Goal: Transaction & Acquisition: Obtain resource

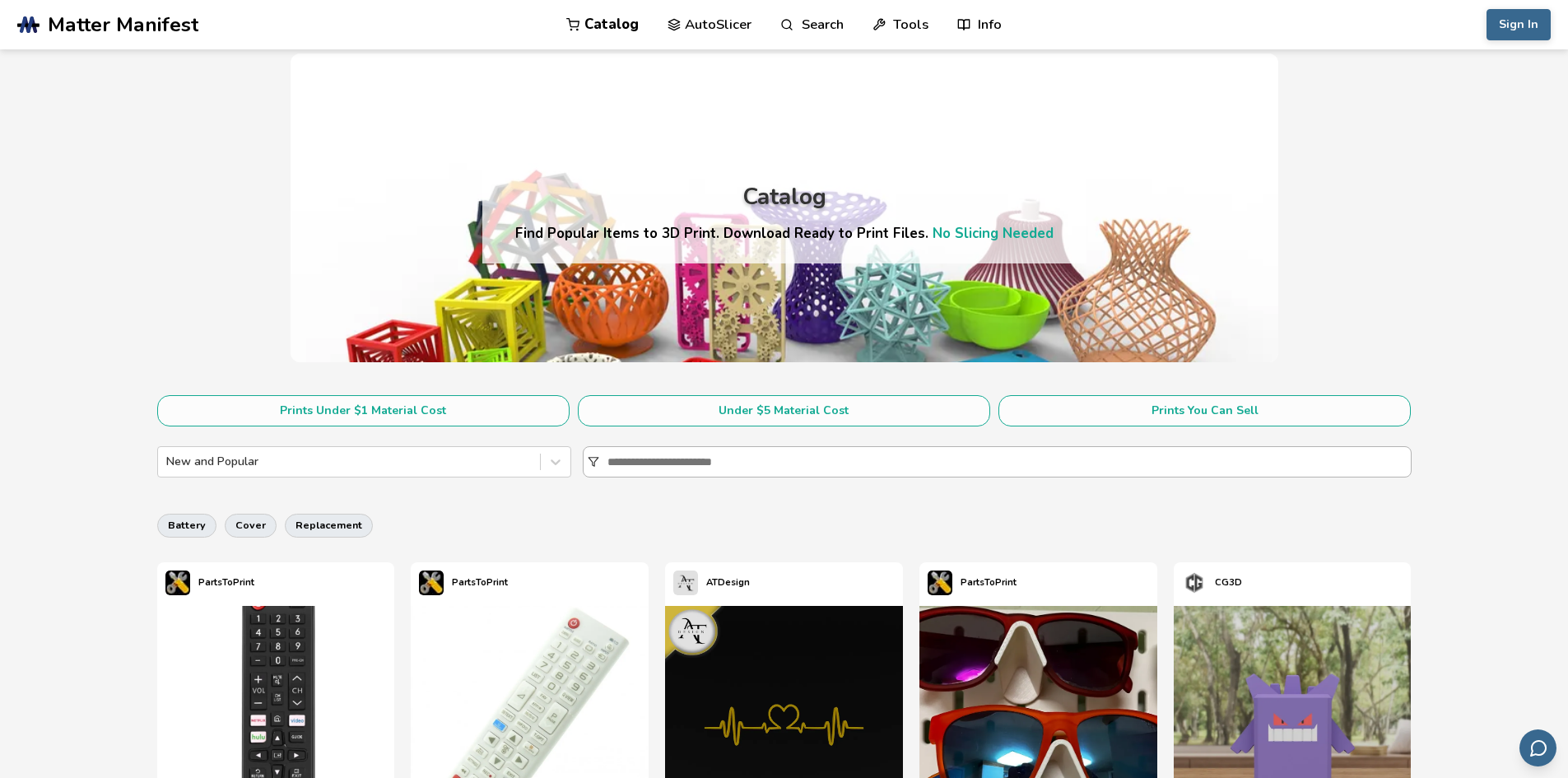
click at [697, 461] on input at bounding box center [1009, 461] width 804 height 29
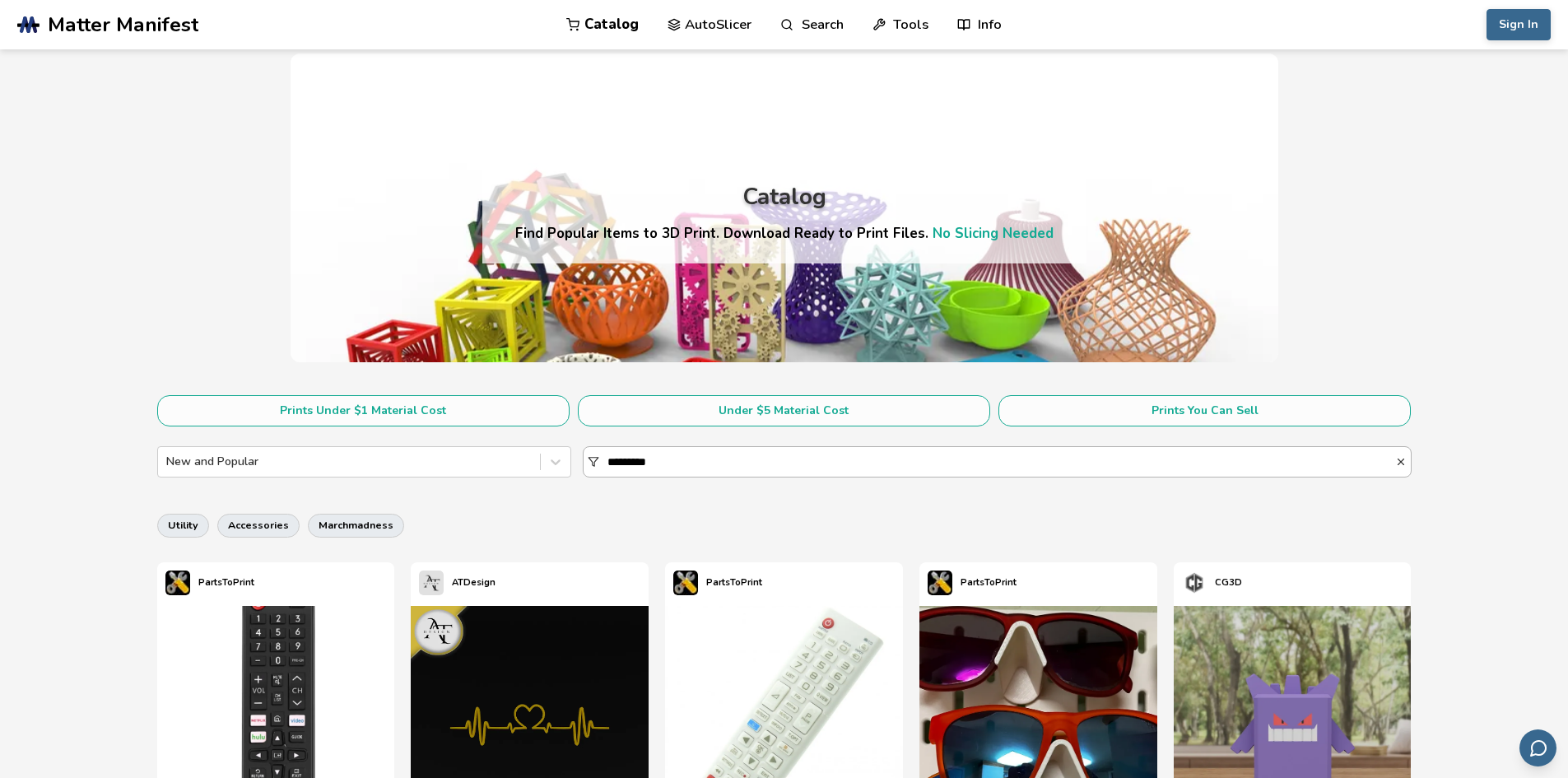
type input "*********"
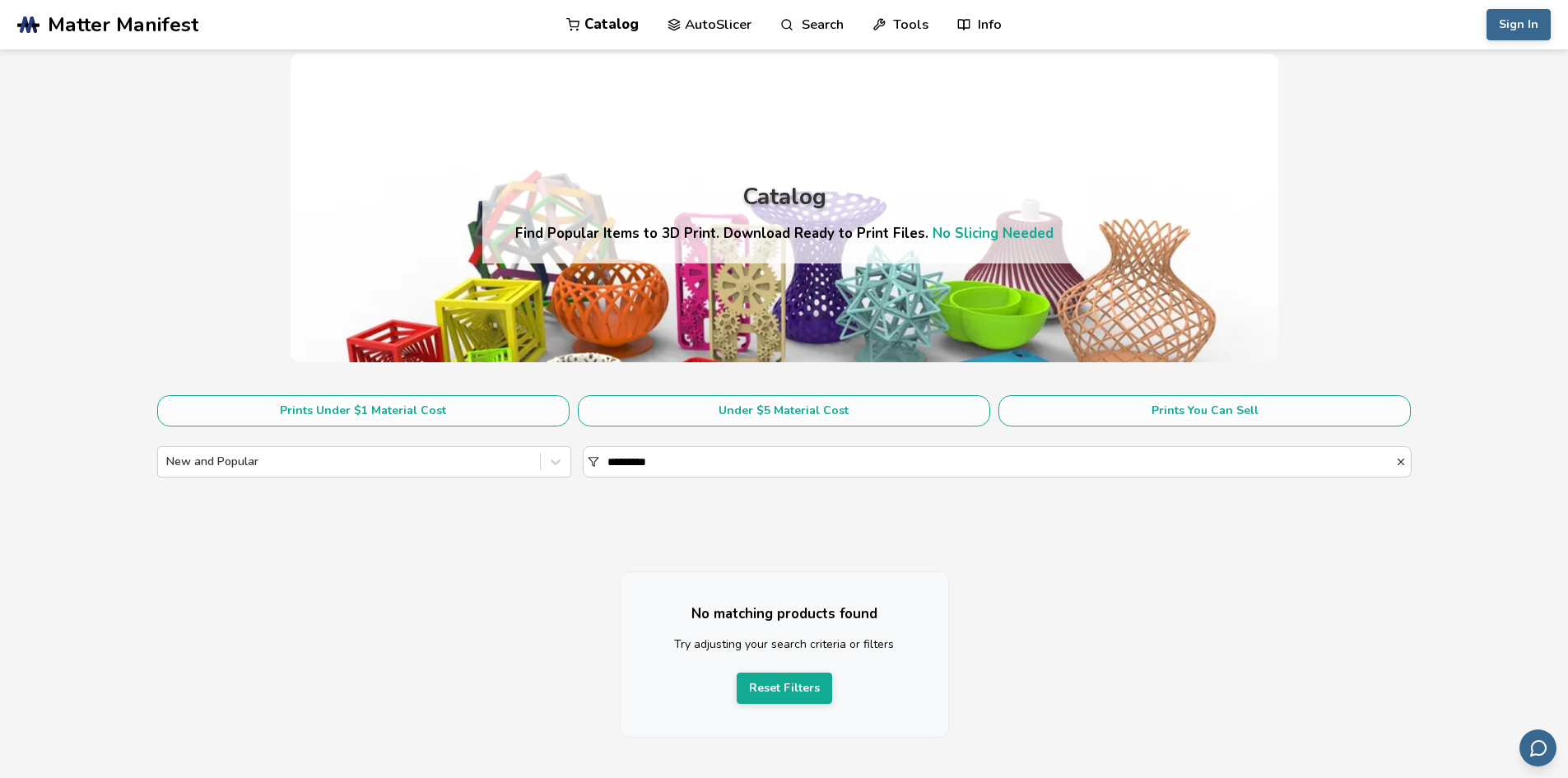
click at [130, 17] on span "Matter Manifest" at bounding box center [123, 25] width 151 height 23
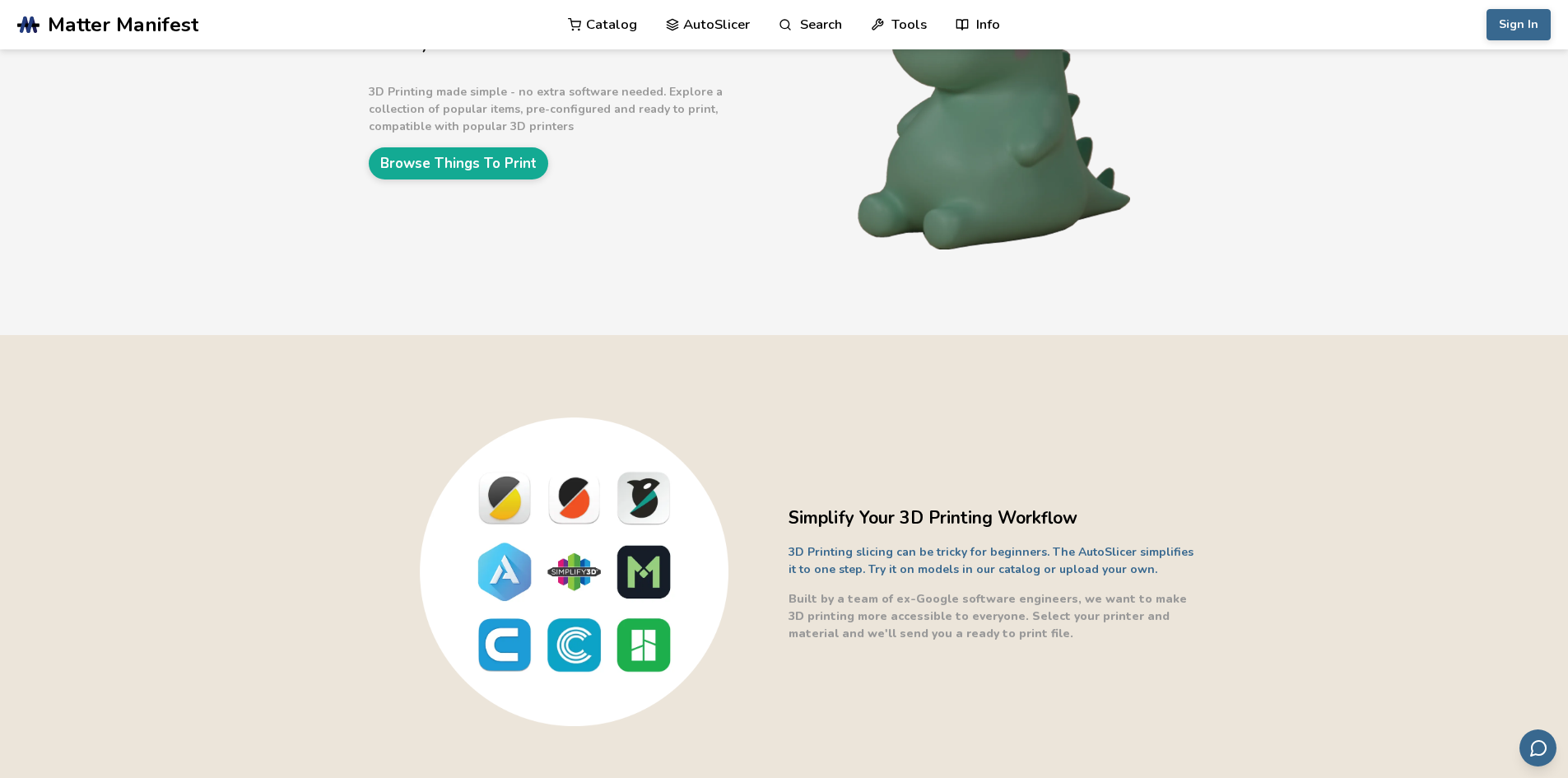
scroll to position [411, 0]
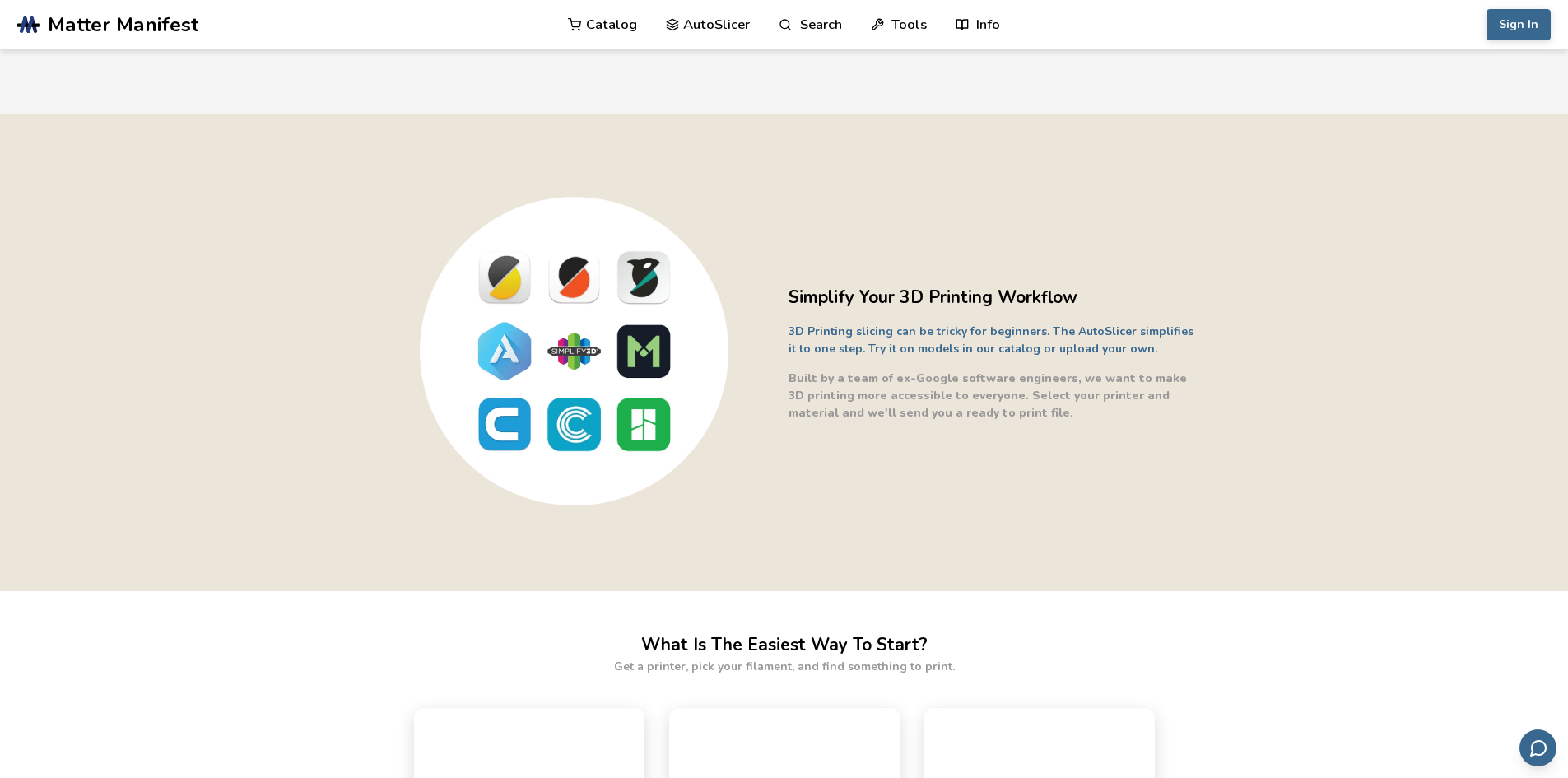
click at [622, 29] on link "Catalog" at bounding box center [603, 24] width 70 height 49
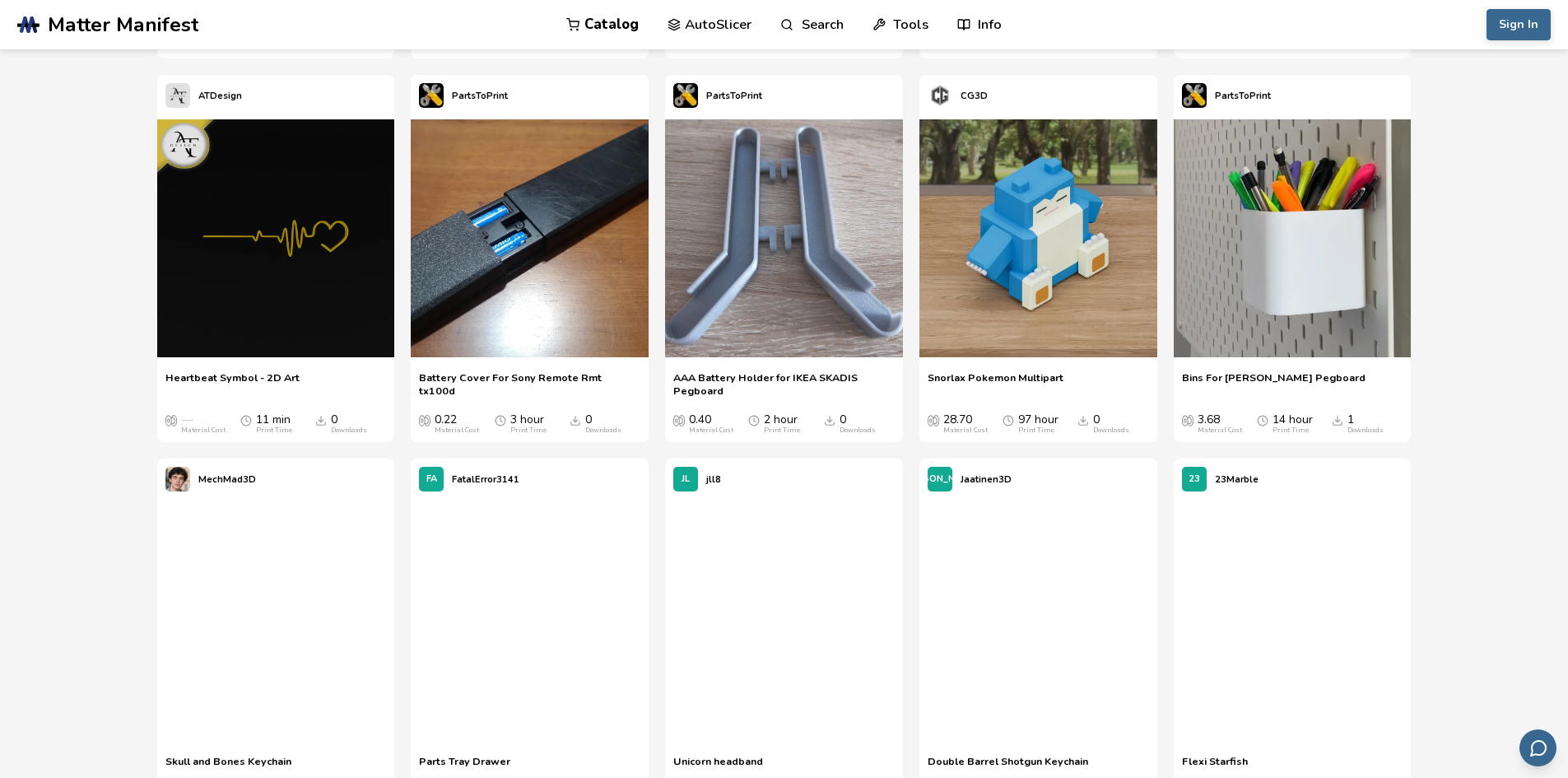
scroll to position [4774, 0]
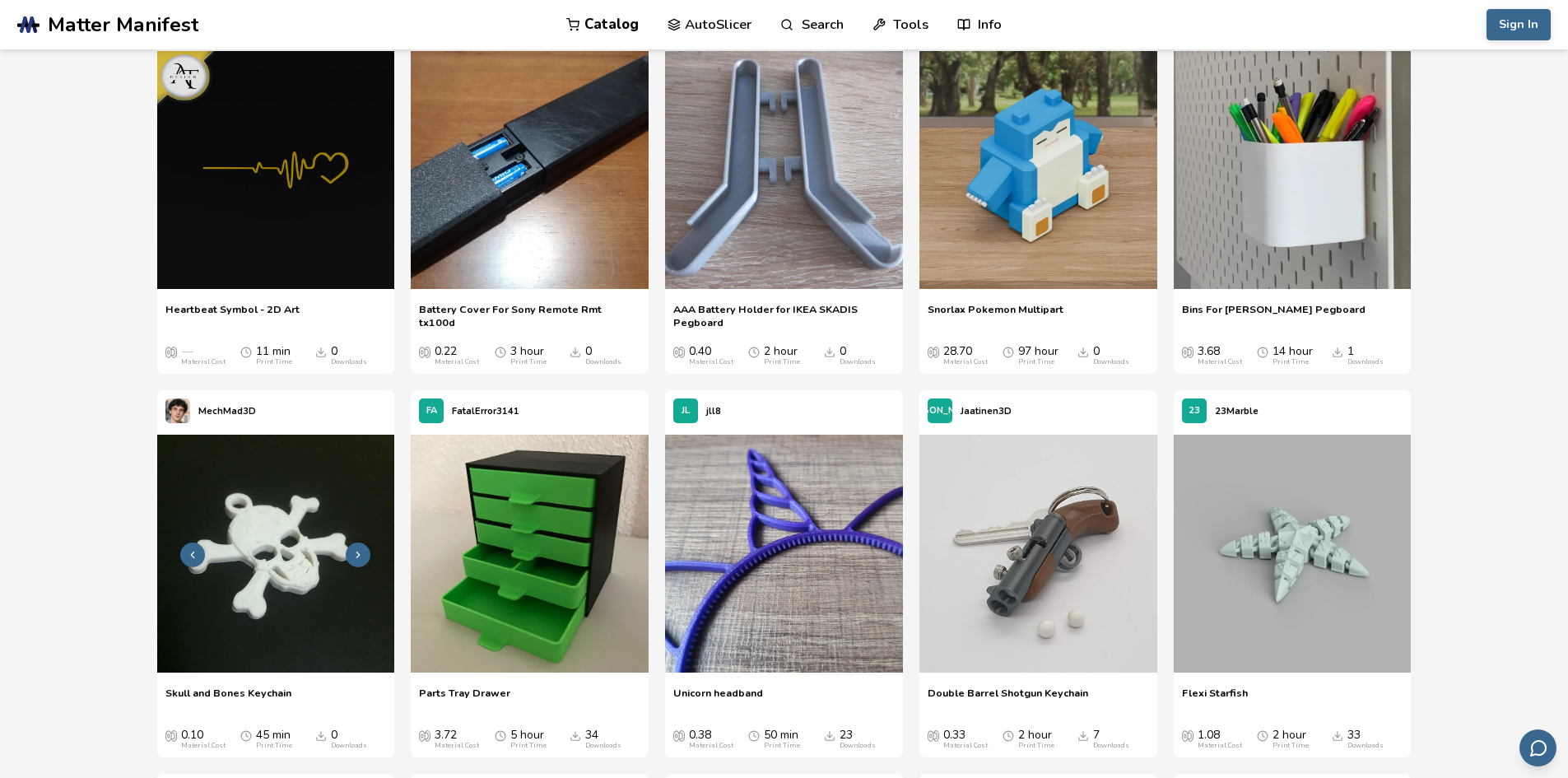
click at [268, 530] on img at bounding box center [276, 553] width 238 height 238
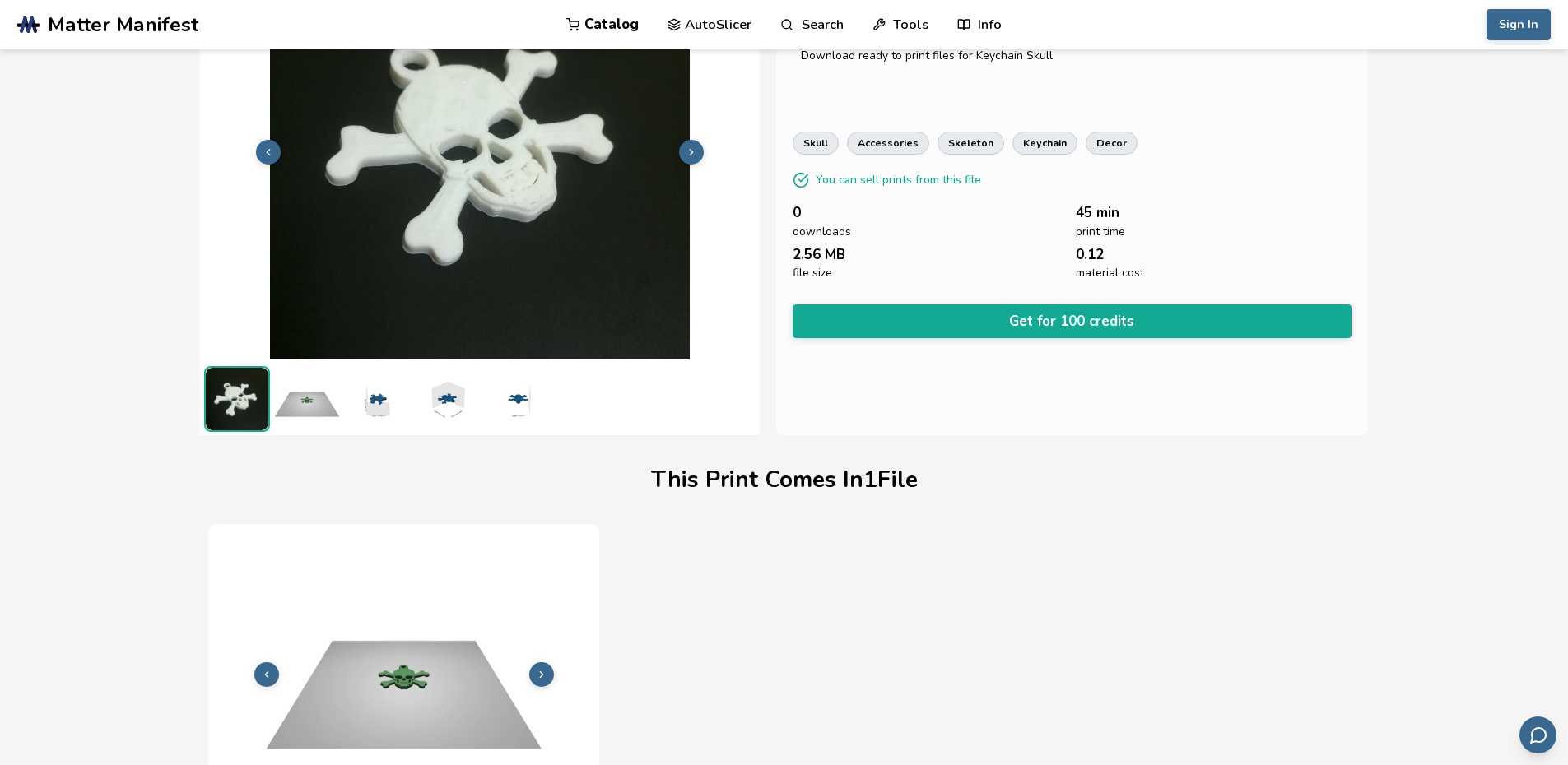
scroll to position [39, 0]
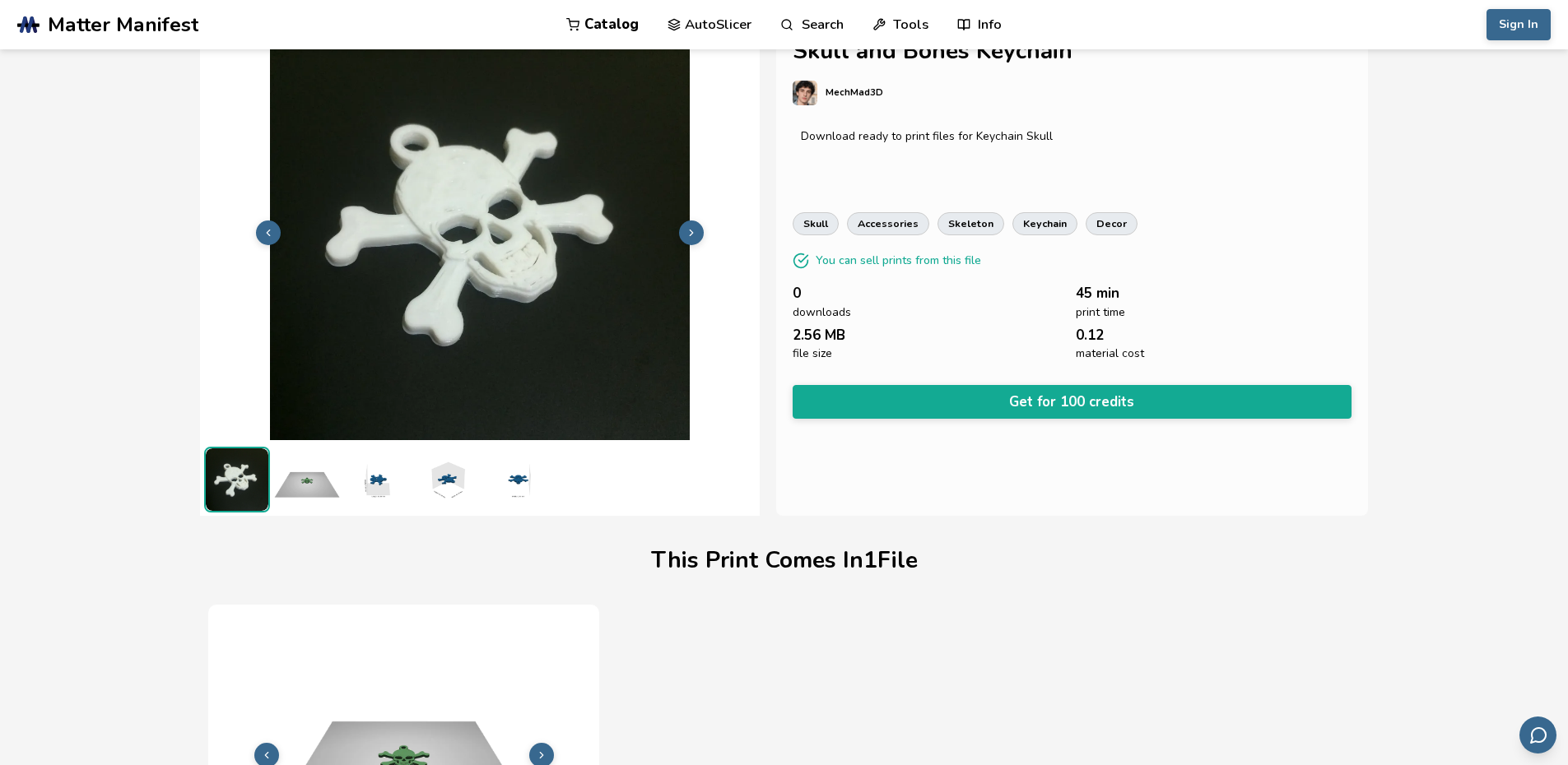
click at [330, 473] on img at bounding box center [307, 480] width 66 height 66
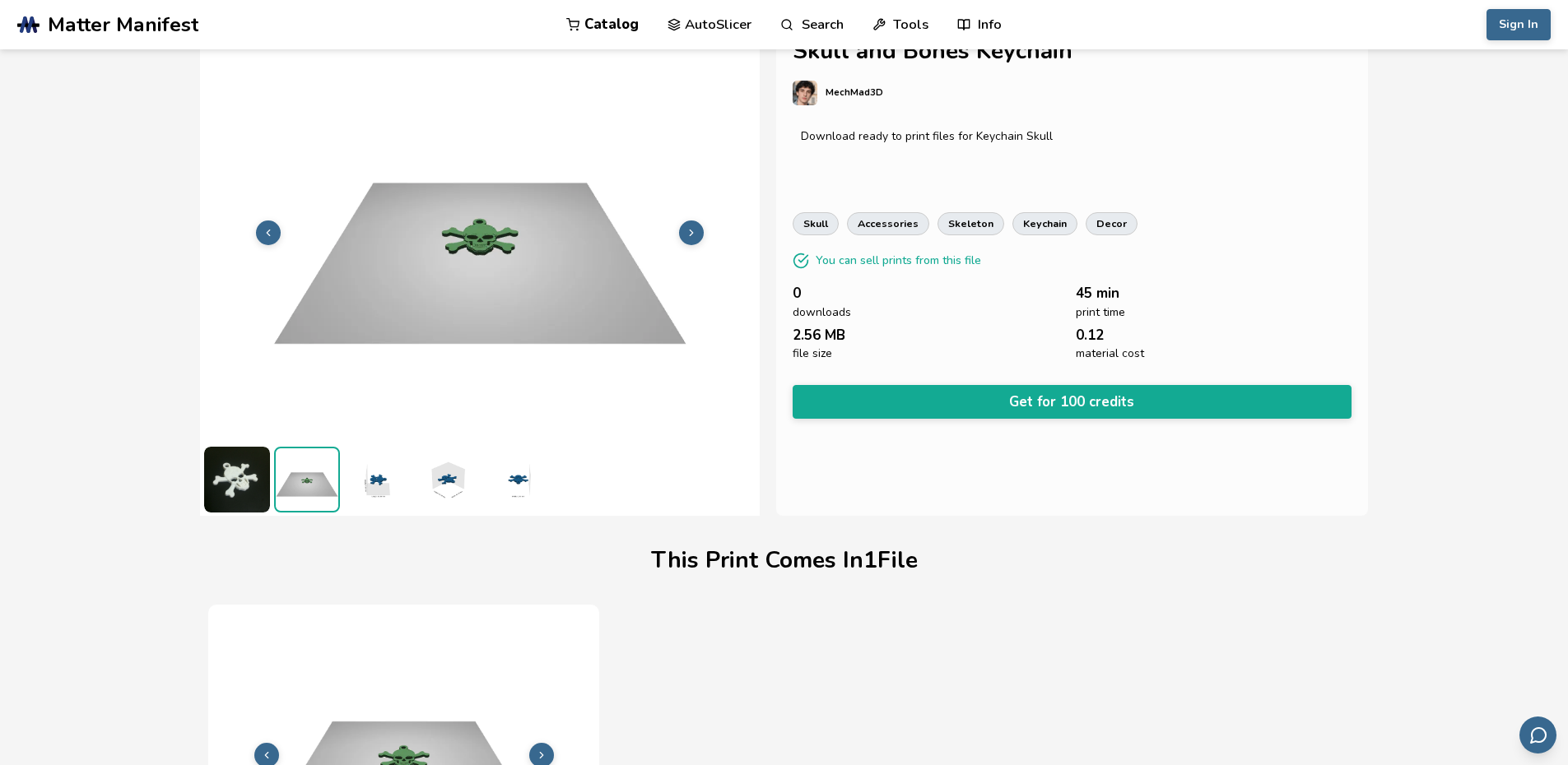
click at [380, 468] on img at bounding box center [377, 480] width 66 height 66
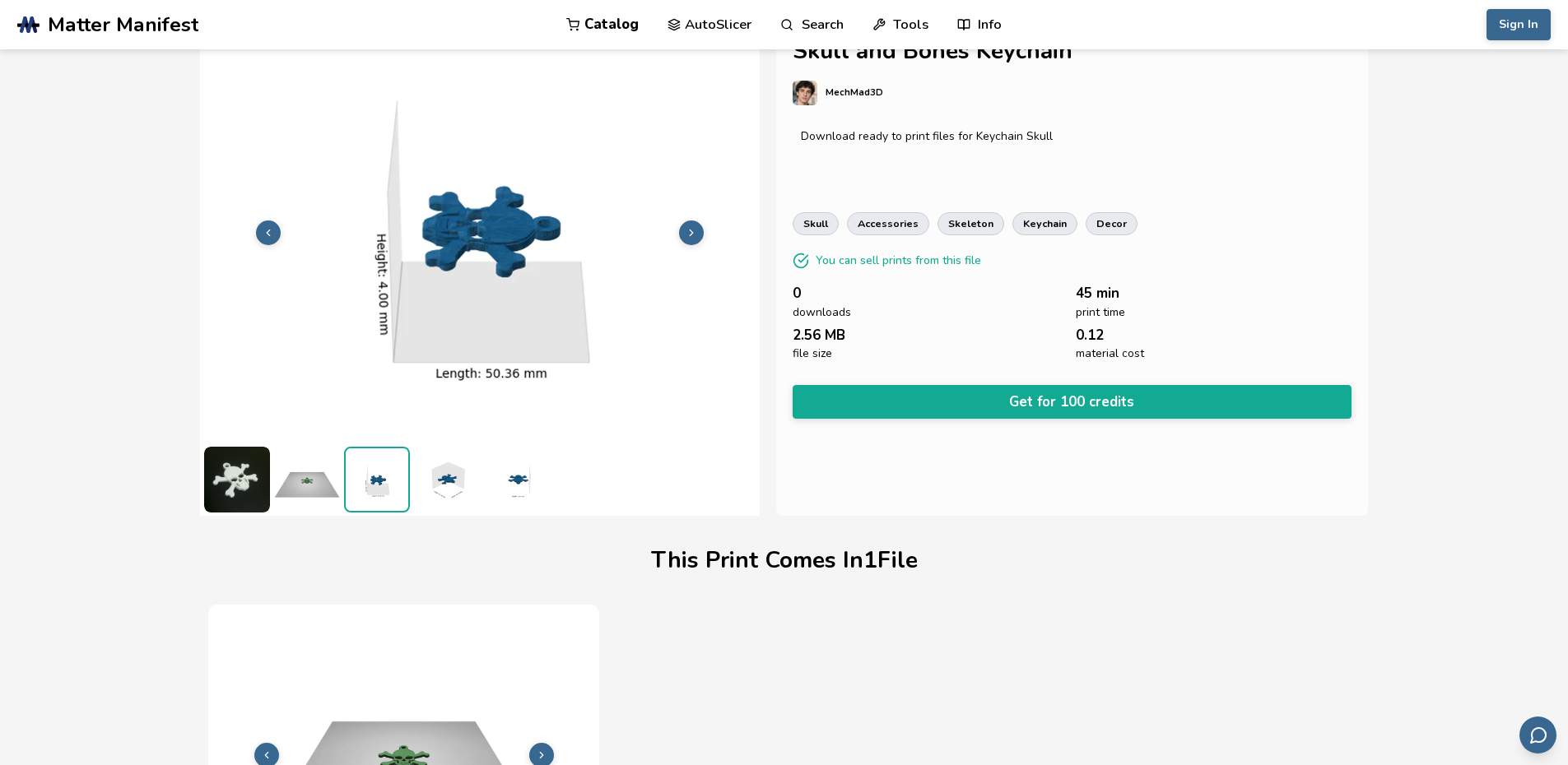
click at [452, 470] on img at bounding box center [447, 480] width 66 height 66
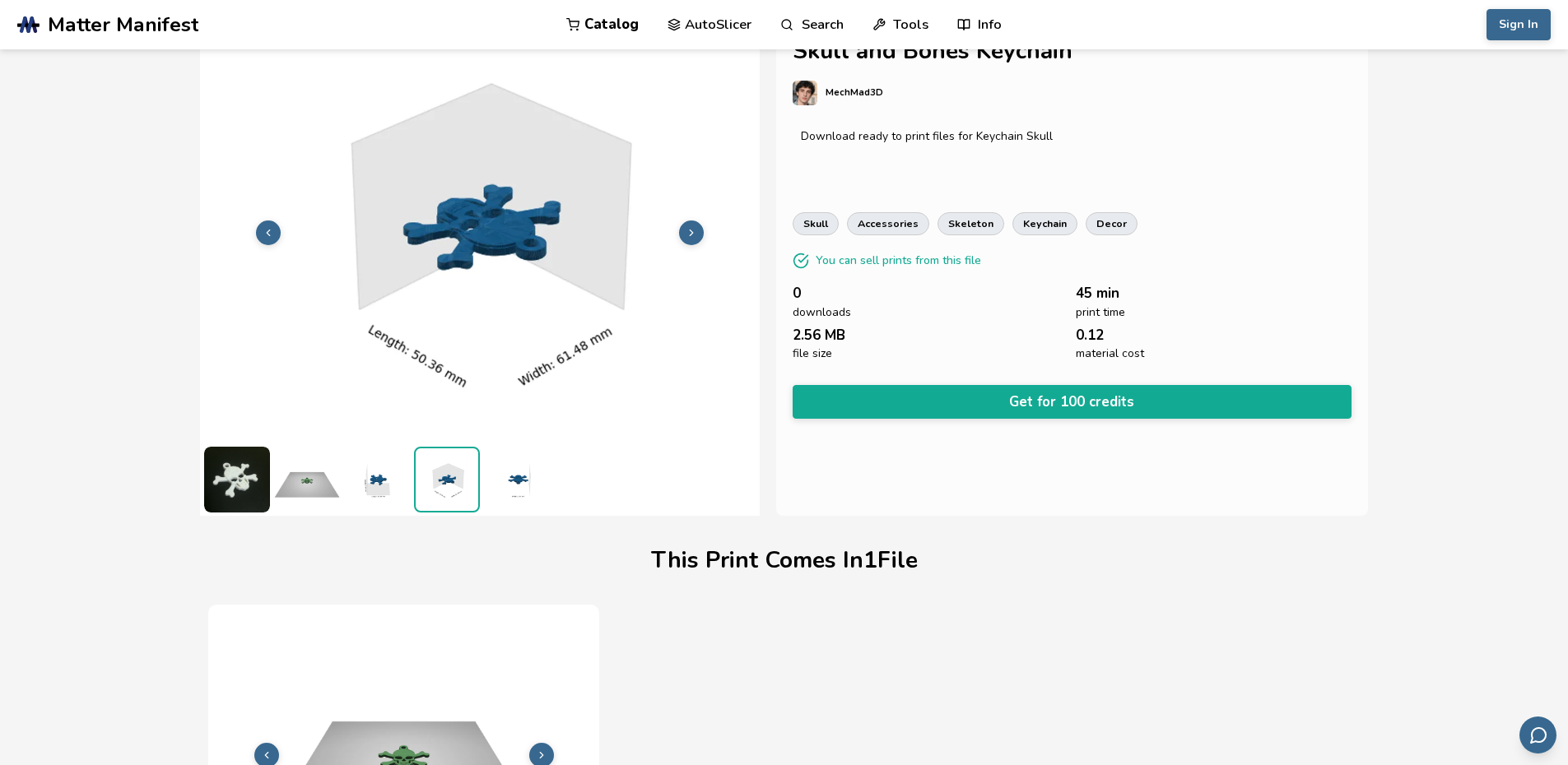
click at [506, 478] on img at bounding box center [517, 480] width 66 height 66
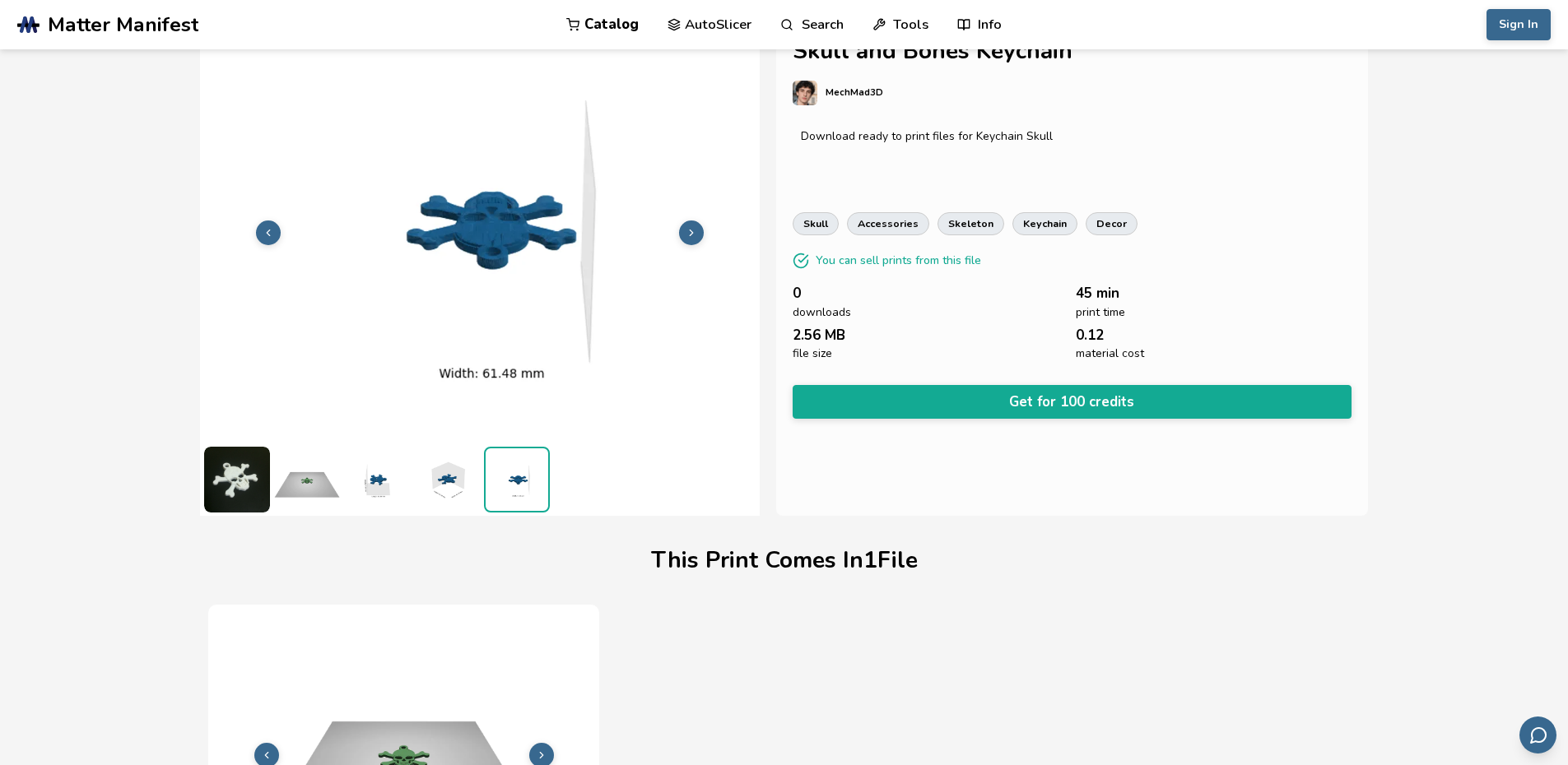
click at [229, 485] on img at bounding box center [237, 480] width 66 height 66
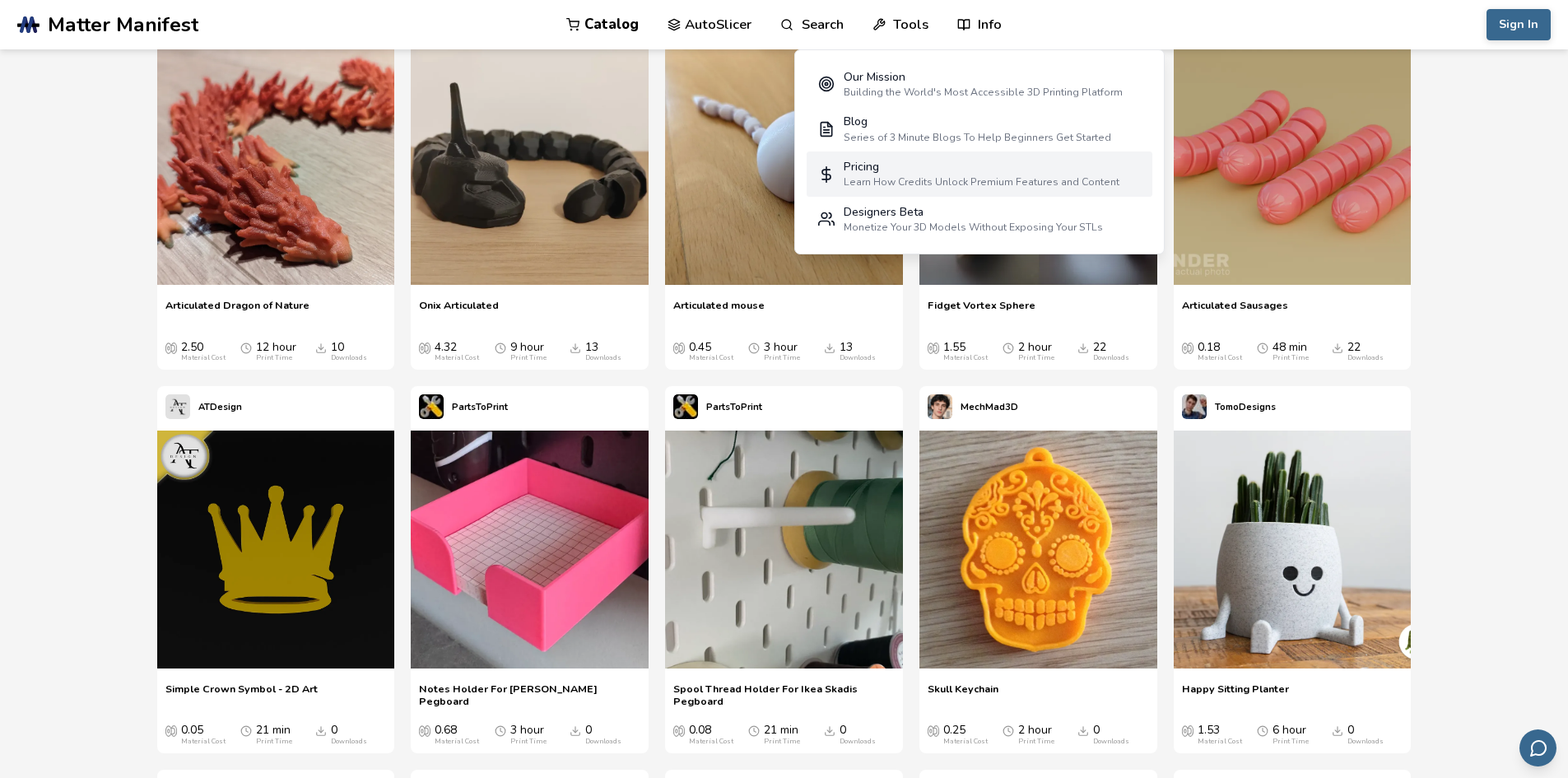
scroll to position [10068, 0]
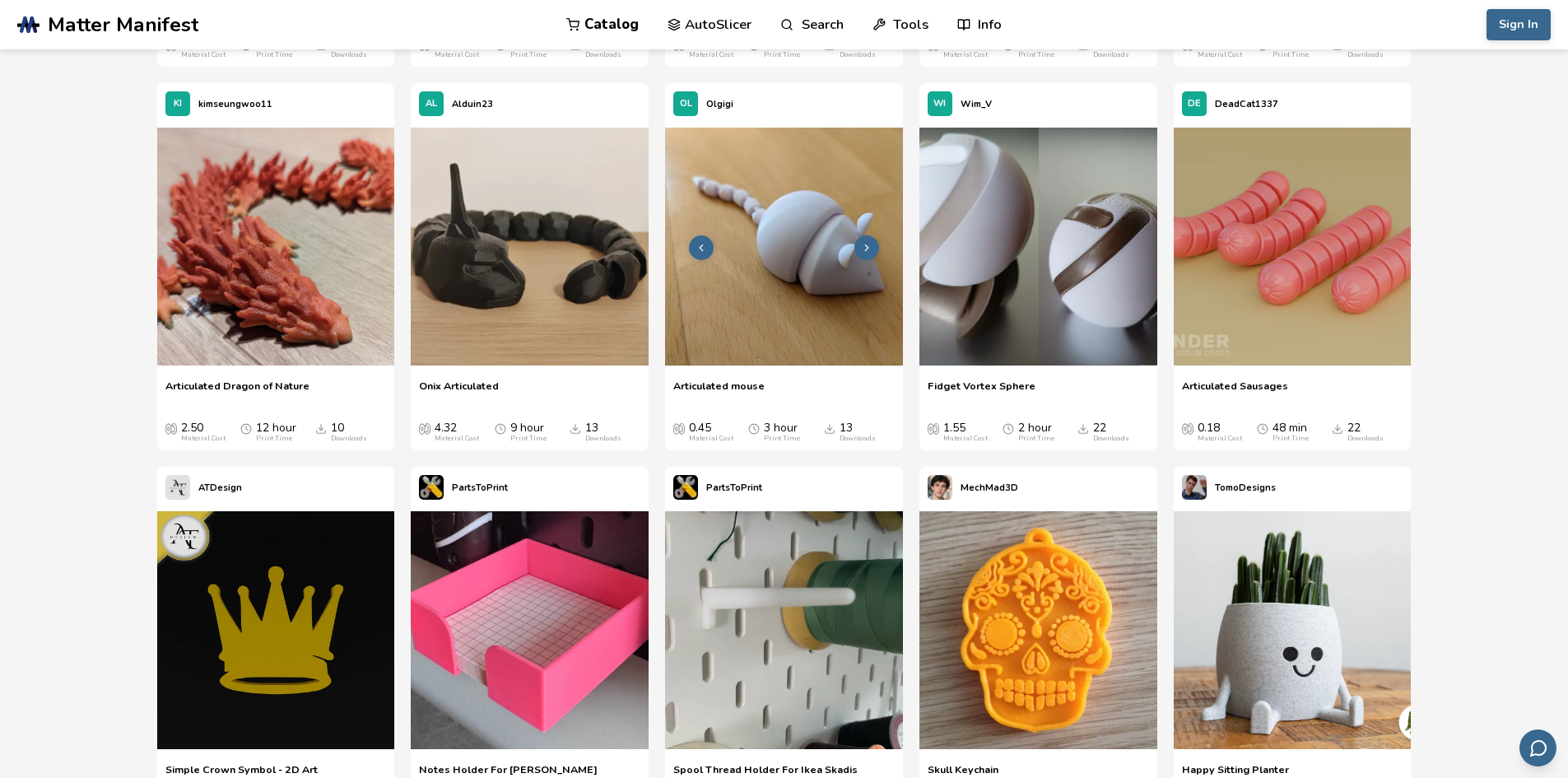
click at [789, 253] on img at bounding box center [784, 246] width 238 height 238
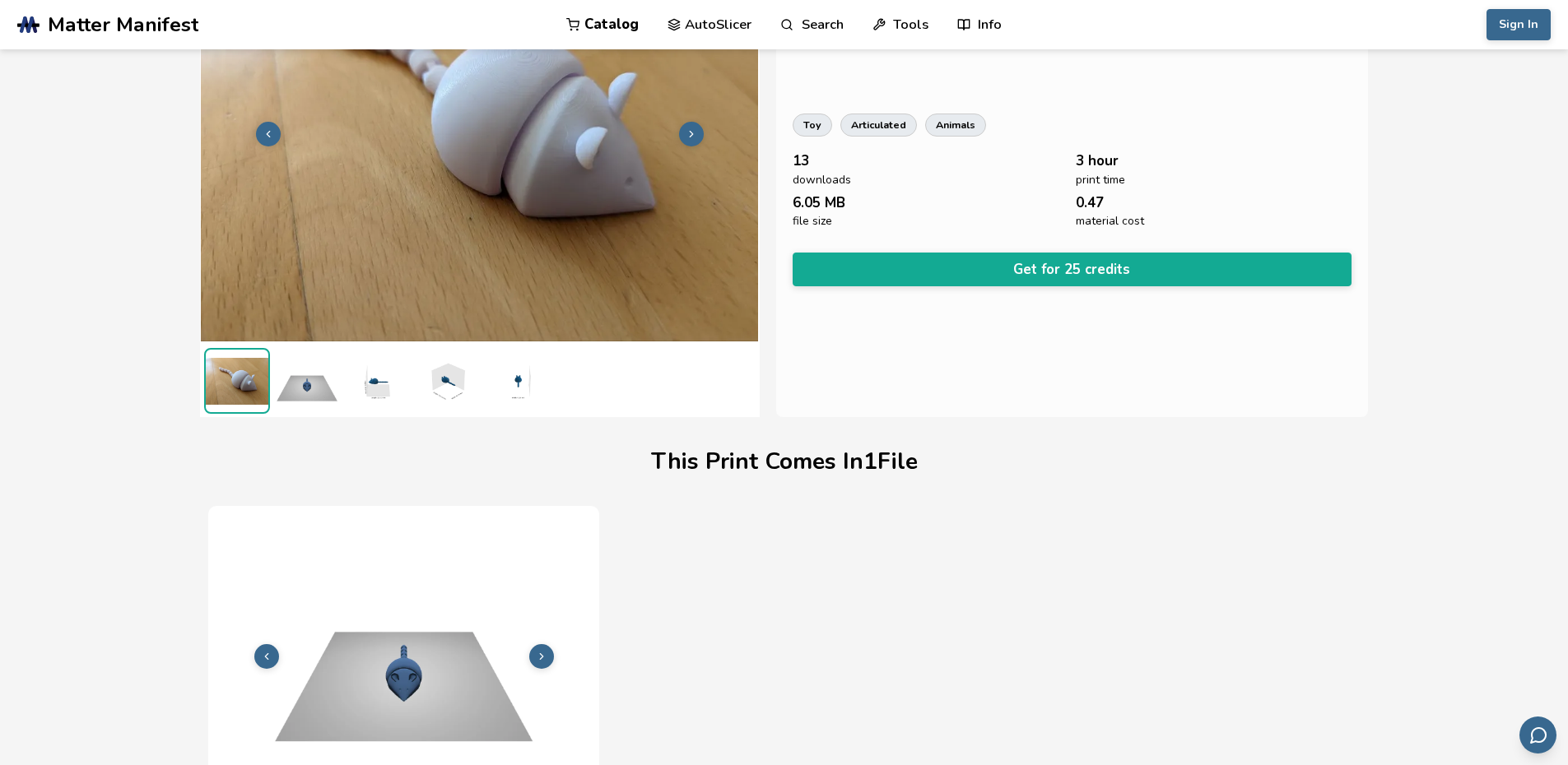
scroll to position [39, 0]
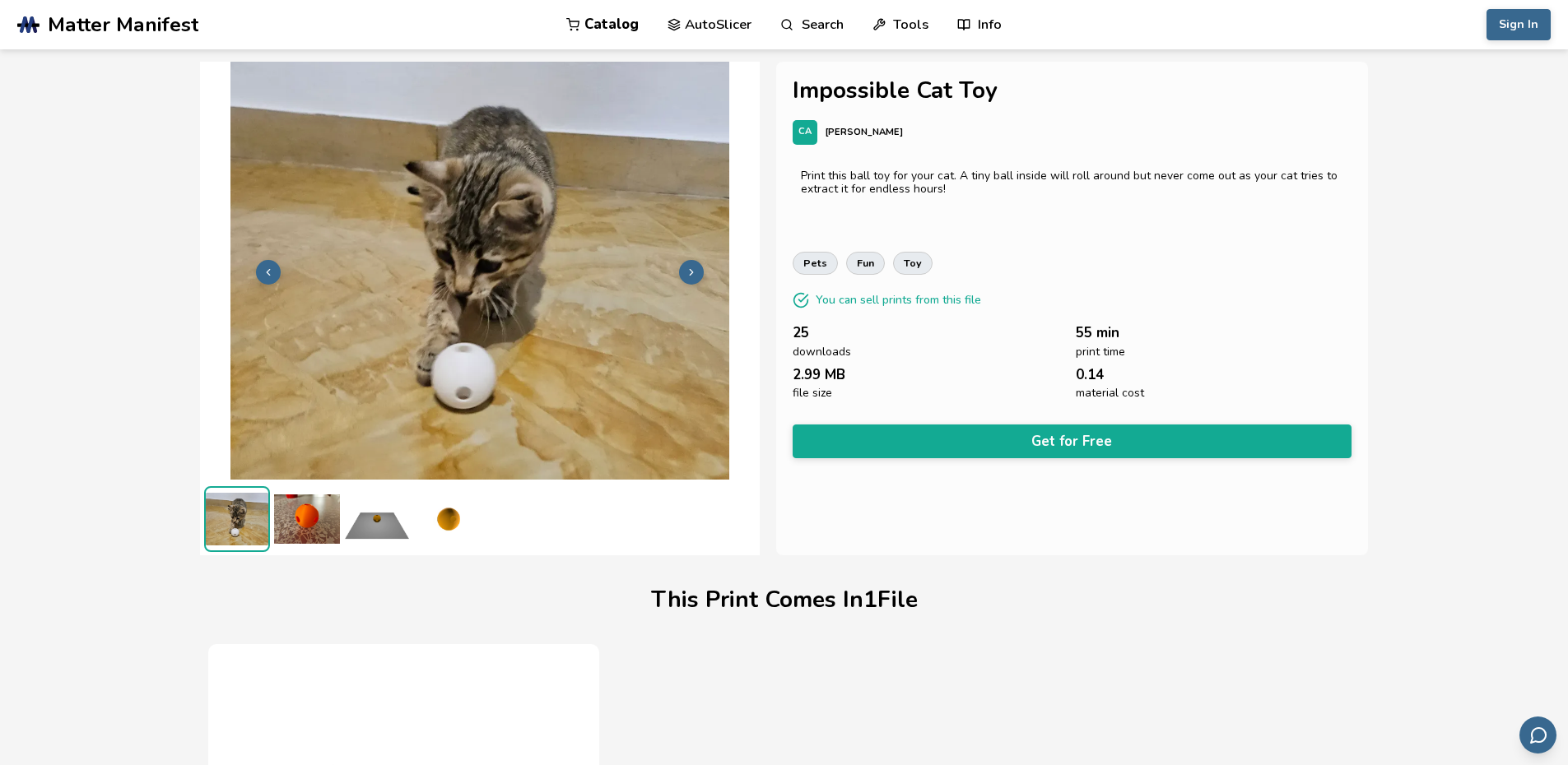
click at [701, 270] on button at bounding box center [691, 273] width 25 height 25
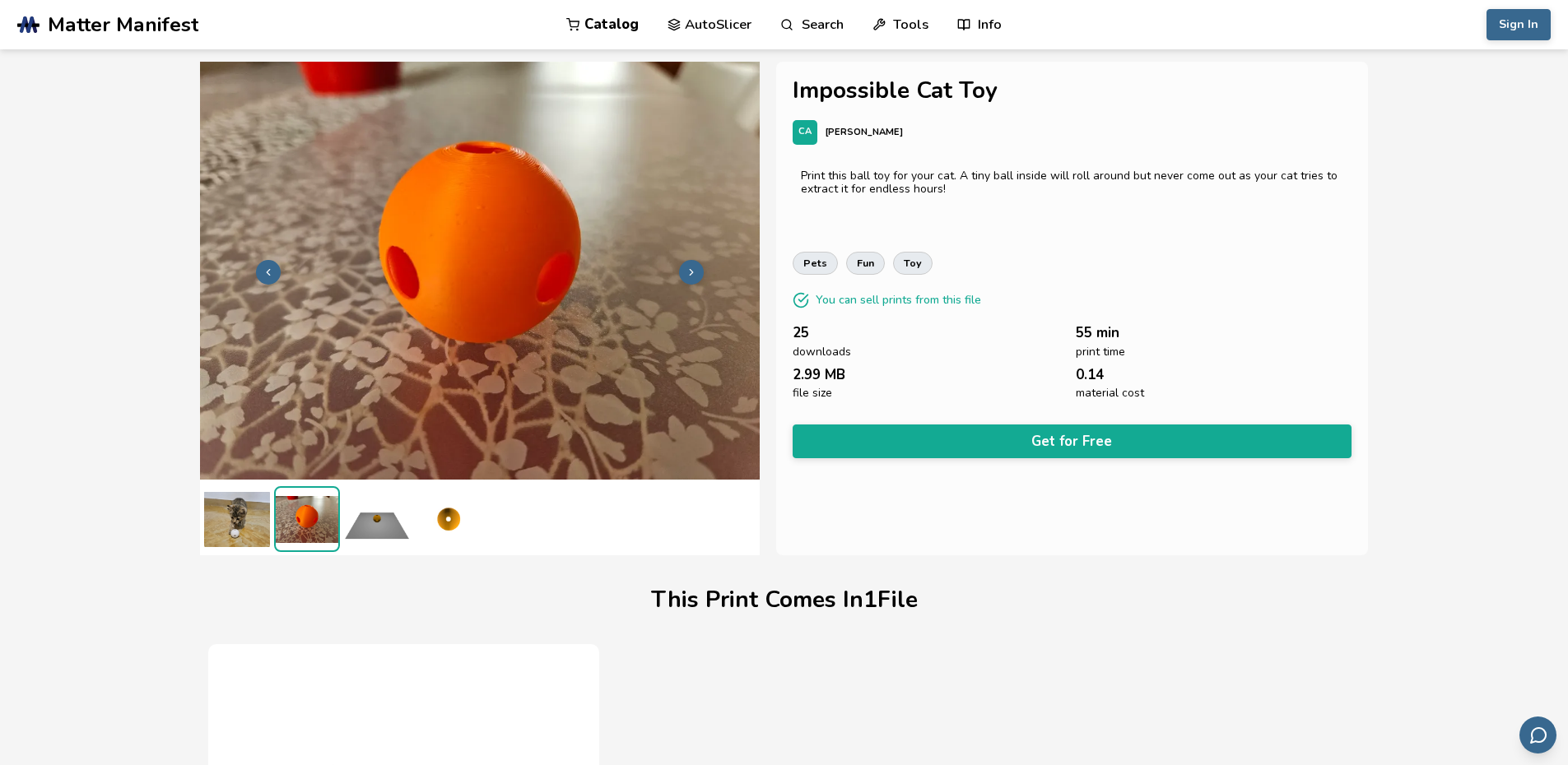
click at [701, 270] on button at bounding box center [691, 273] width 25 height 25
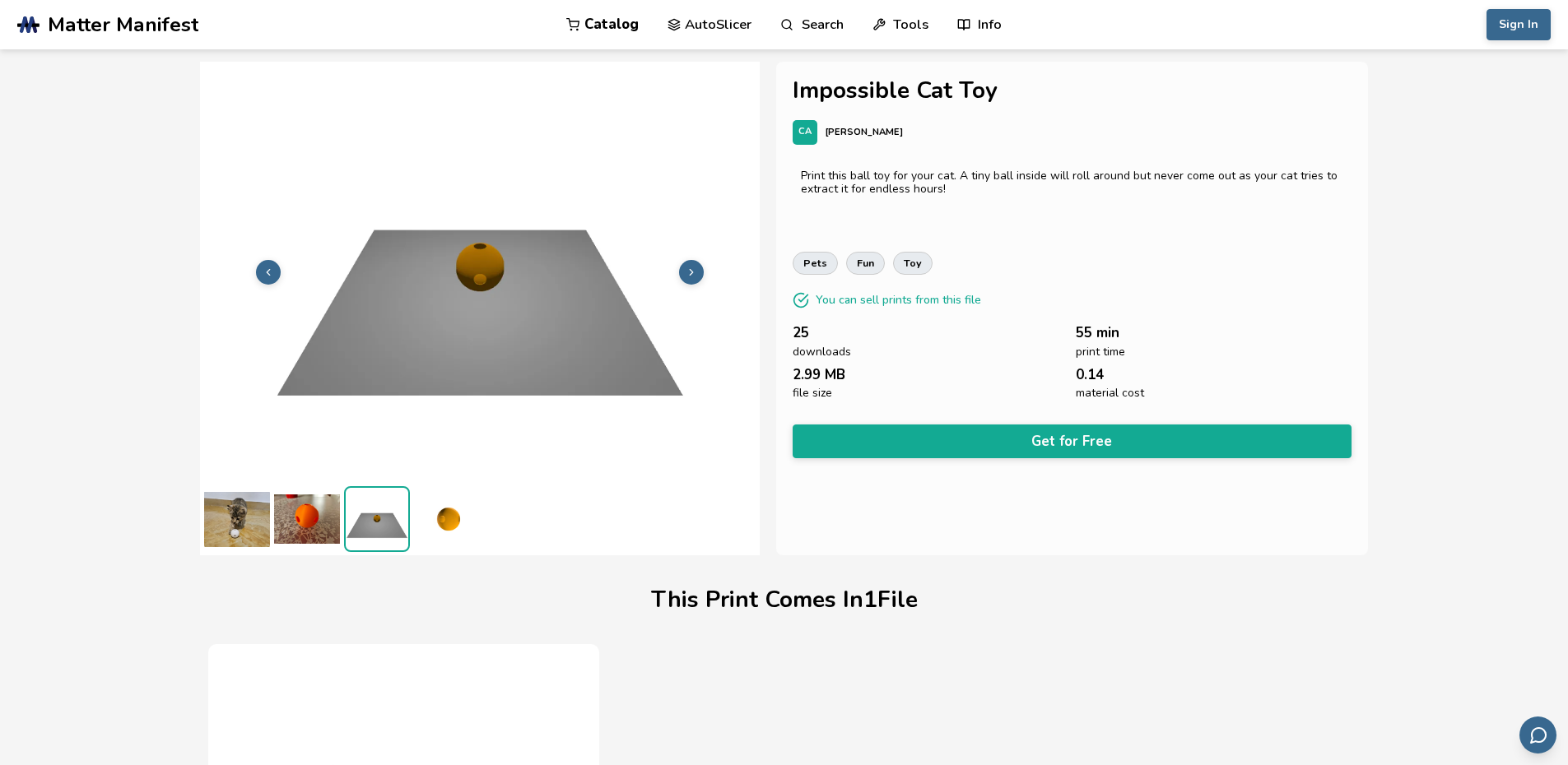
click at [701, 270] on button at bounding box center [691, 273] width 25 height 25
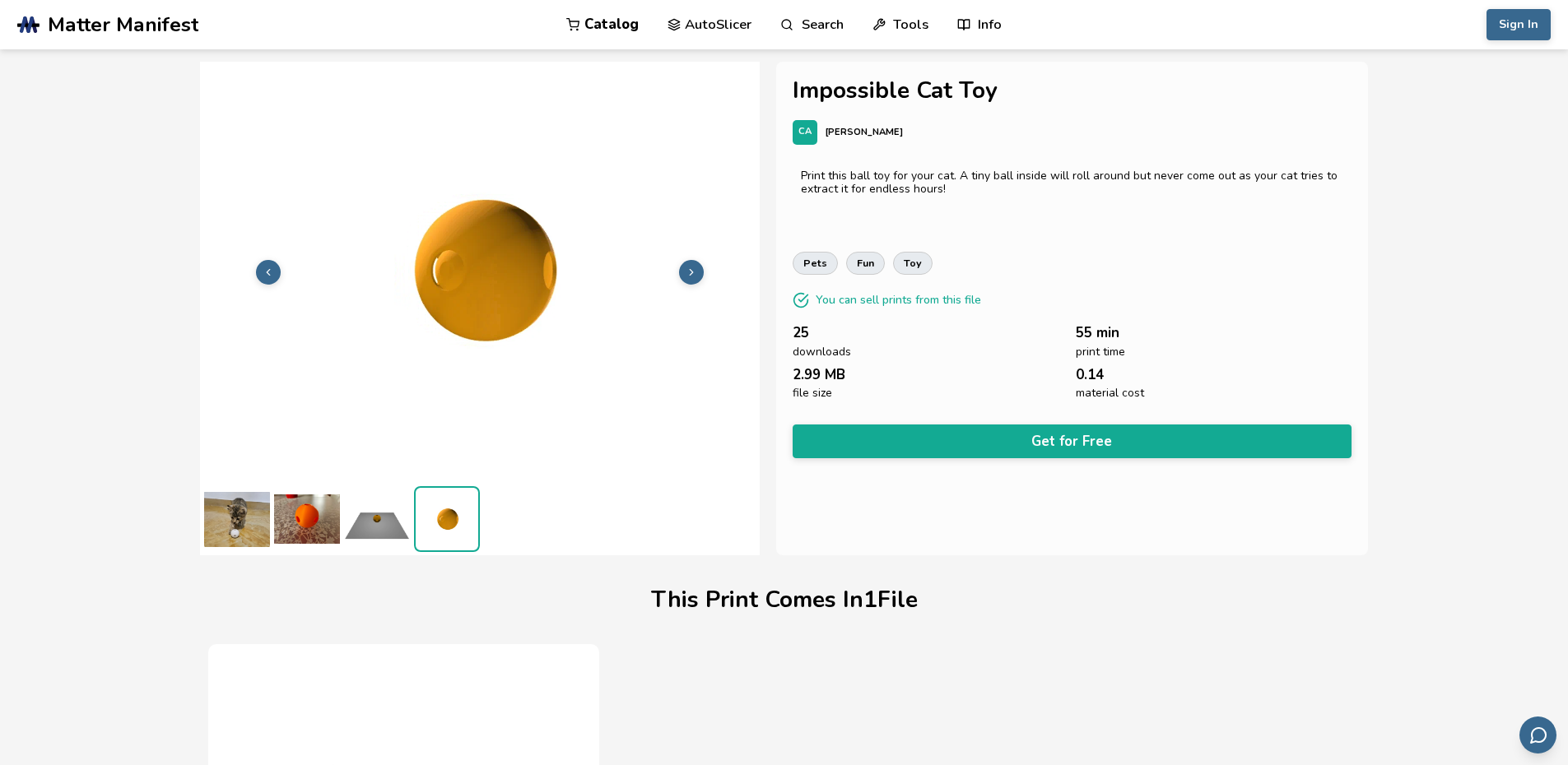
click at [701, 270] on button at bounding box center [691, 273] width 25 height 25
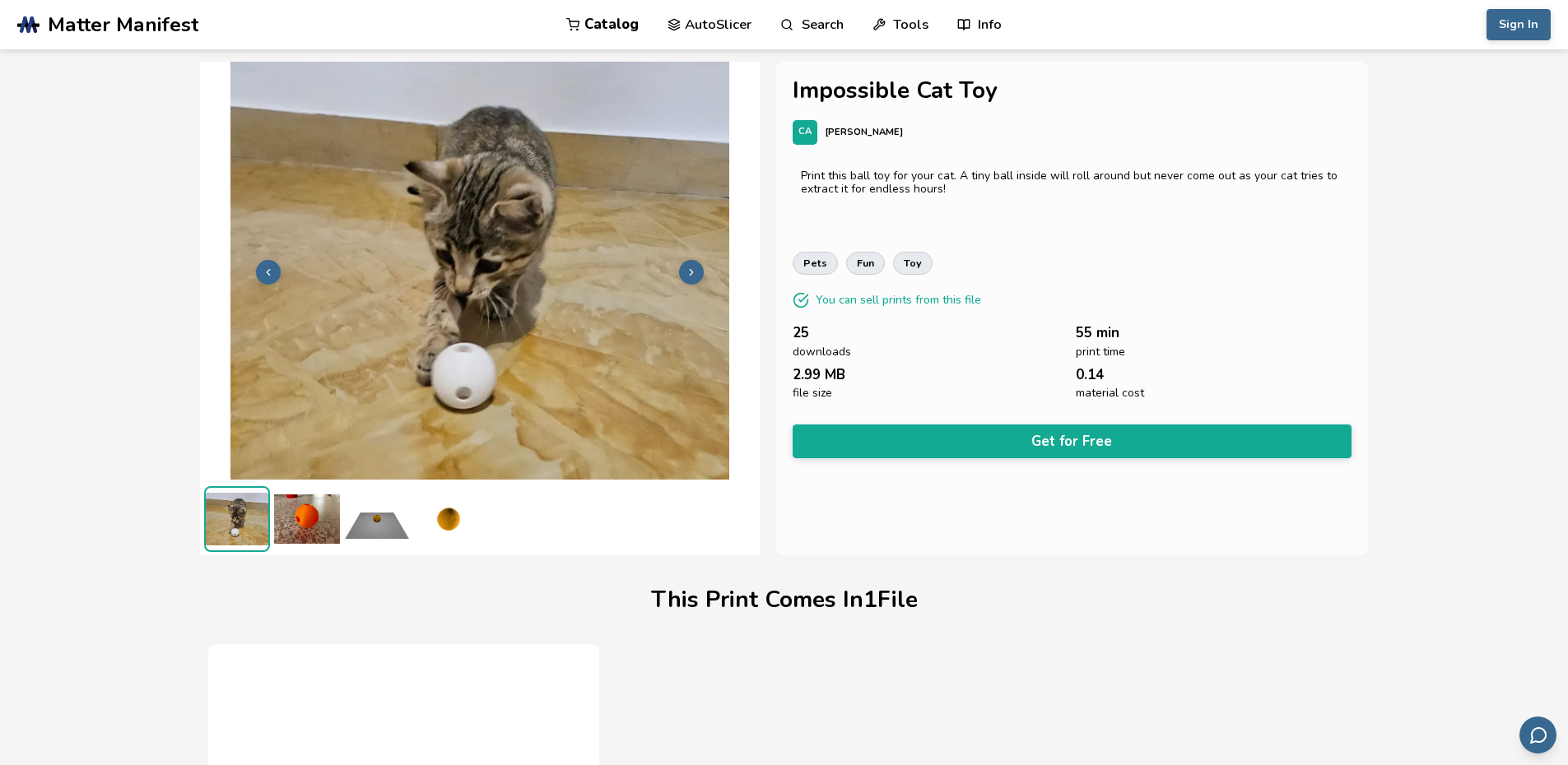
click at [701, 270] on button at bounding box center [691, 273] width 25 height 25
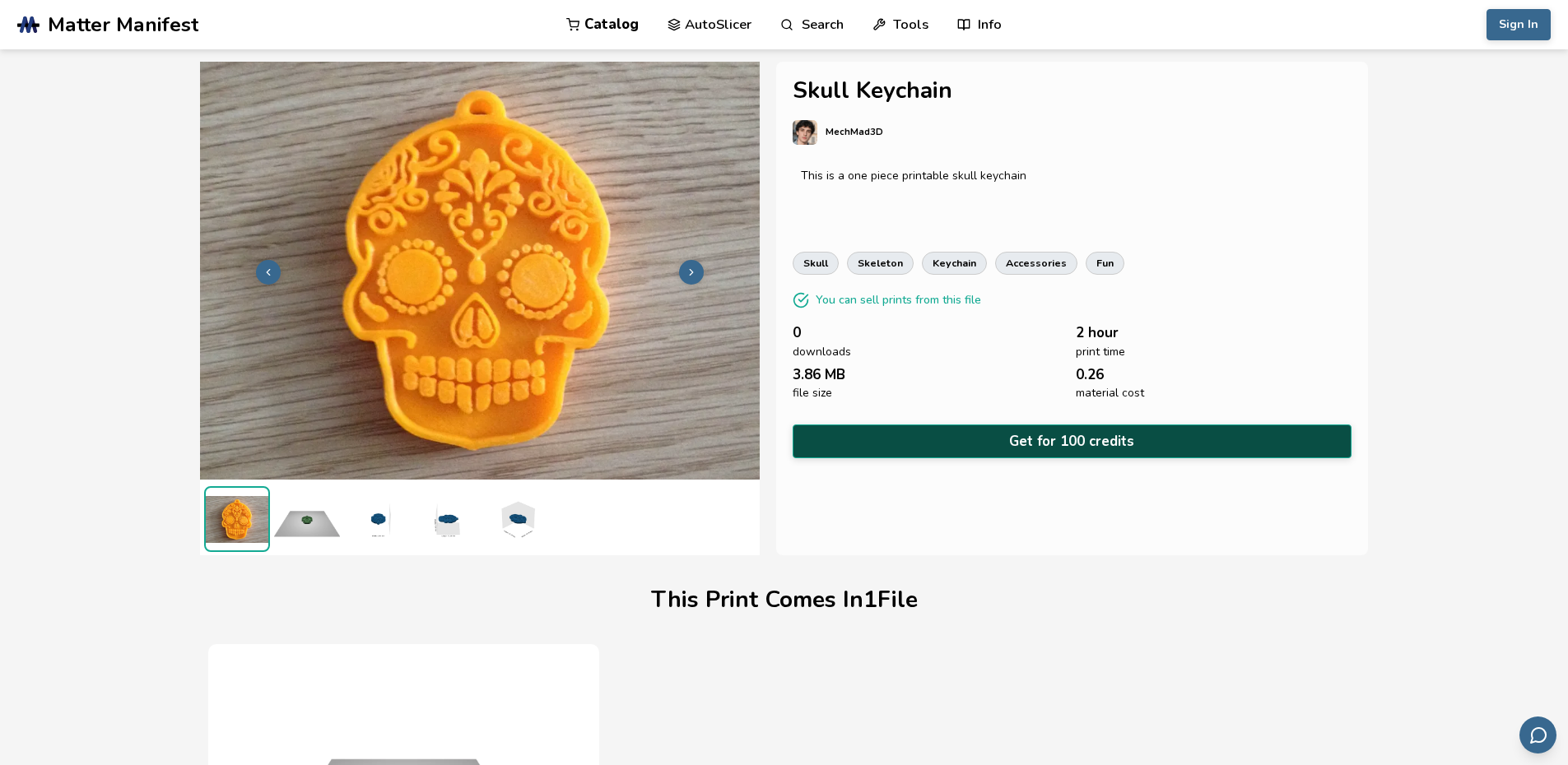
click at [1112, 432] on button "Get for 100 credits" at bounding box center [1072, 441] width 559 height 34
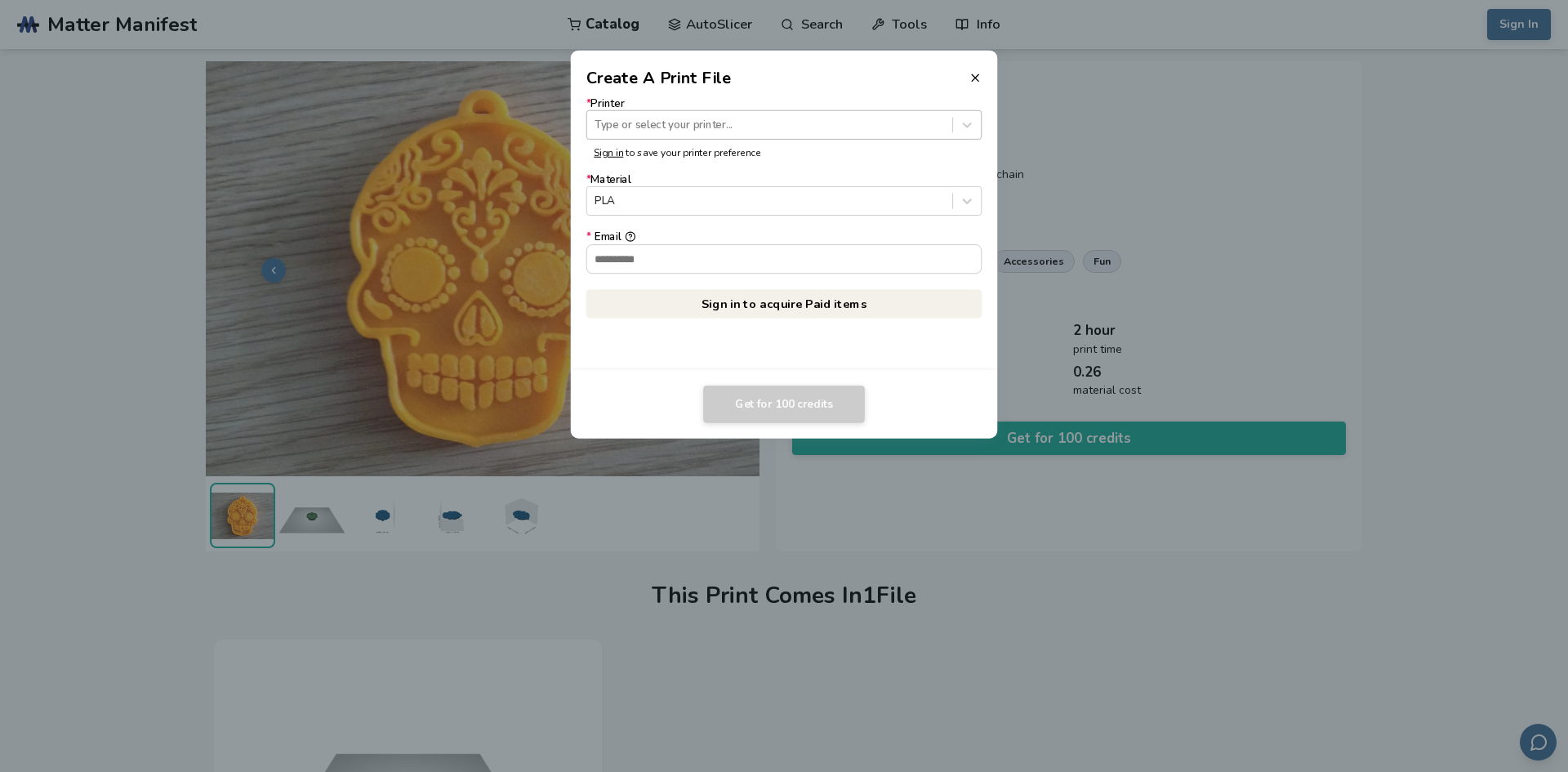
click at [739, 123] on div at bounding box center [769, 125] width 350 height 16
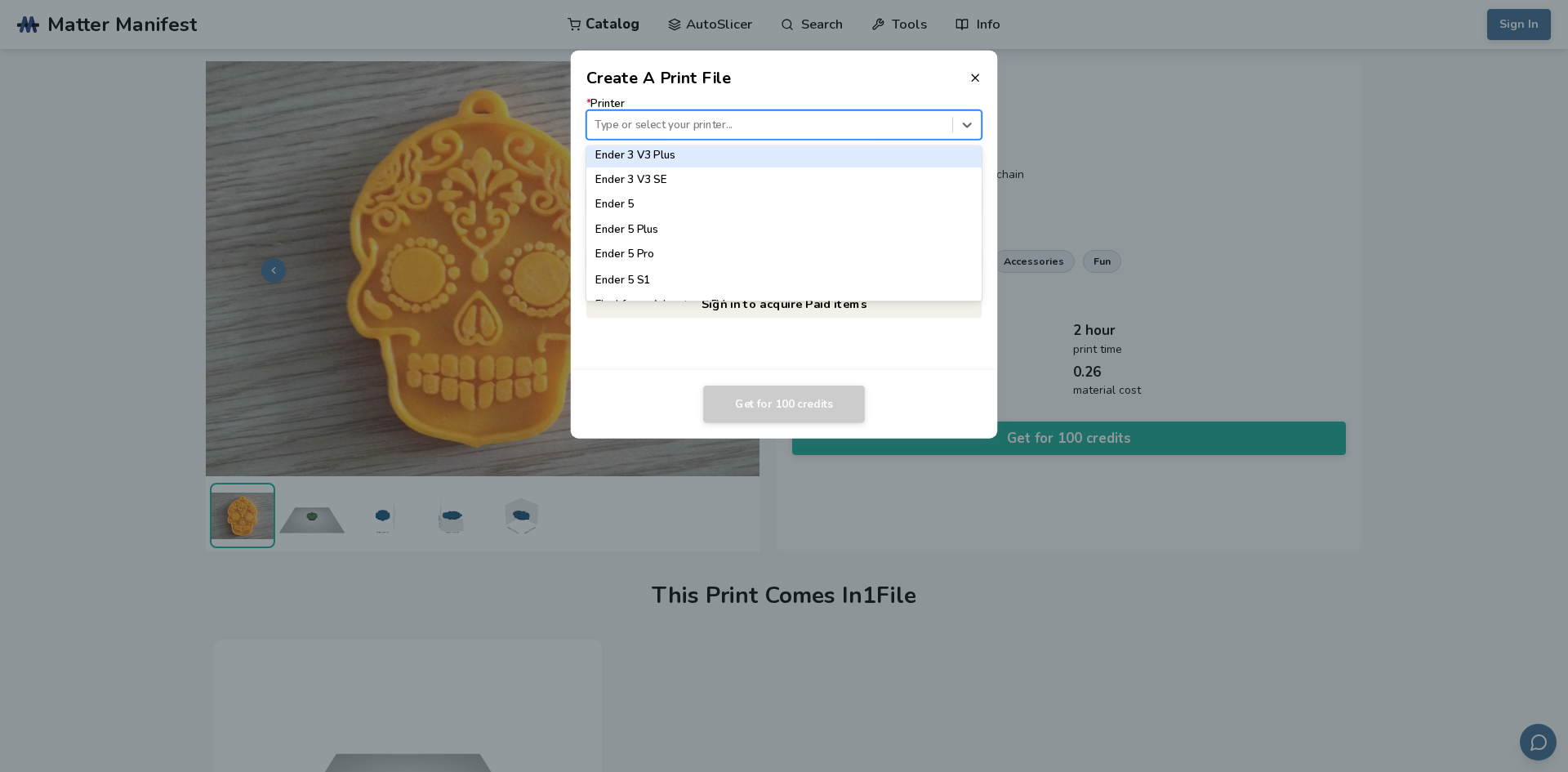
scroll to position [1216, 0]
click at [682, 158] on div "Ender 3 V3 SE" at bounding box center [783, 152] width 396 height 25
click at [660, 260] on input "* Email" at bounding box center [784, 259] width 395 height 27
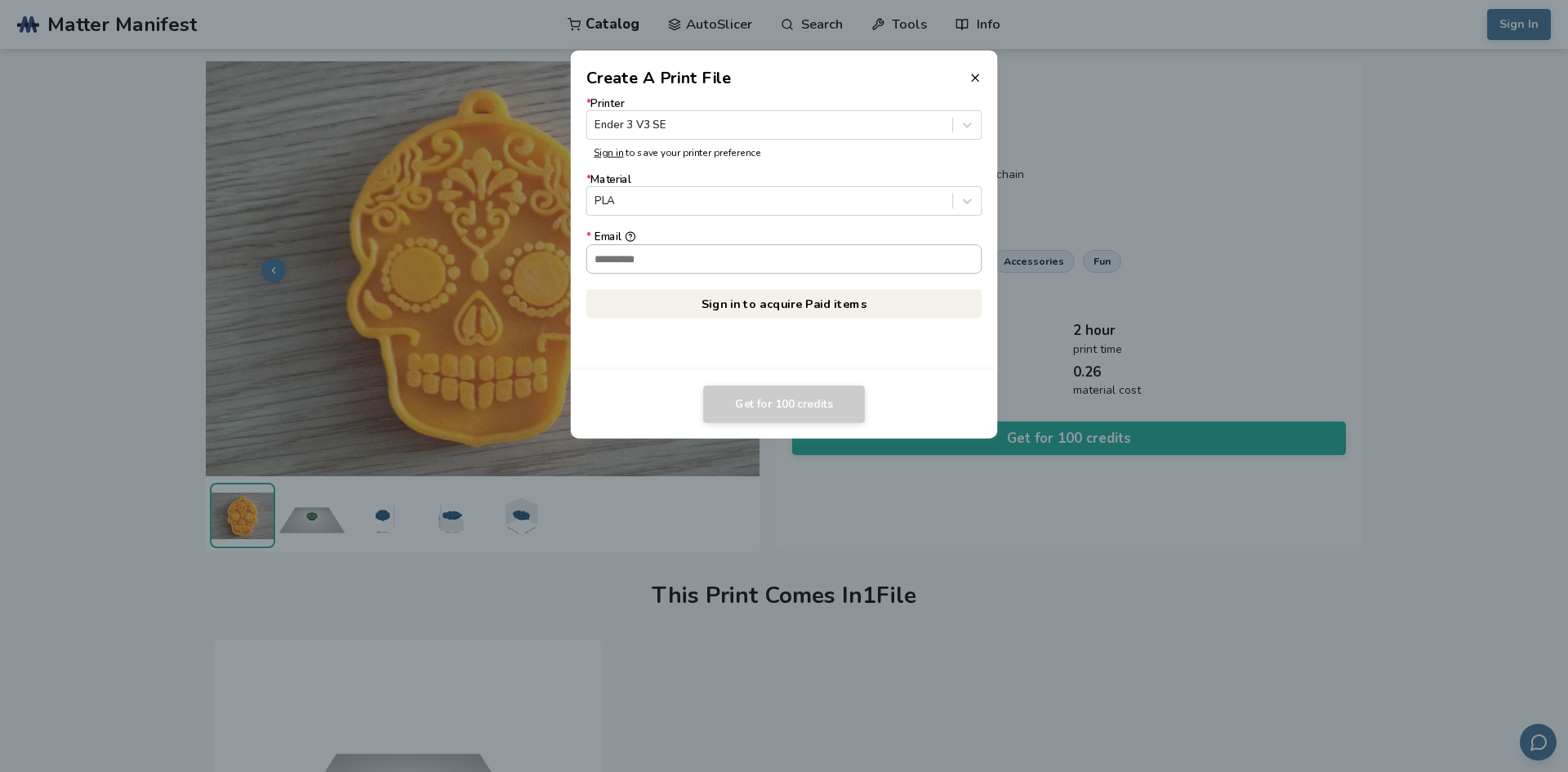
type input "**********"
drag, startPoint x: 760, startPoint y: 333, endPoint x: 755, endPoint y: 325, distance: 9.4
click at [760, 333] on div "**********" at bounding box center [784, 229] width 427 height 280
click at [779, 305] on link "Sign in to acquire Paid items" at bounding box center [783, 304] width 396 height 29
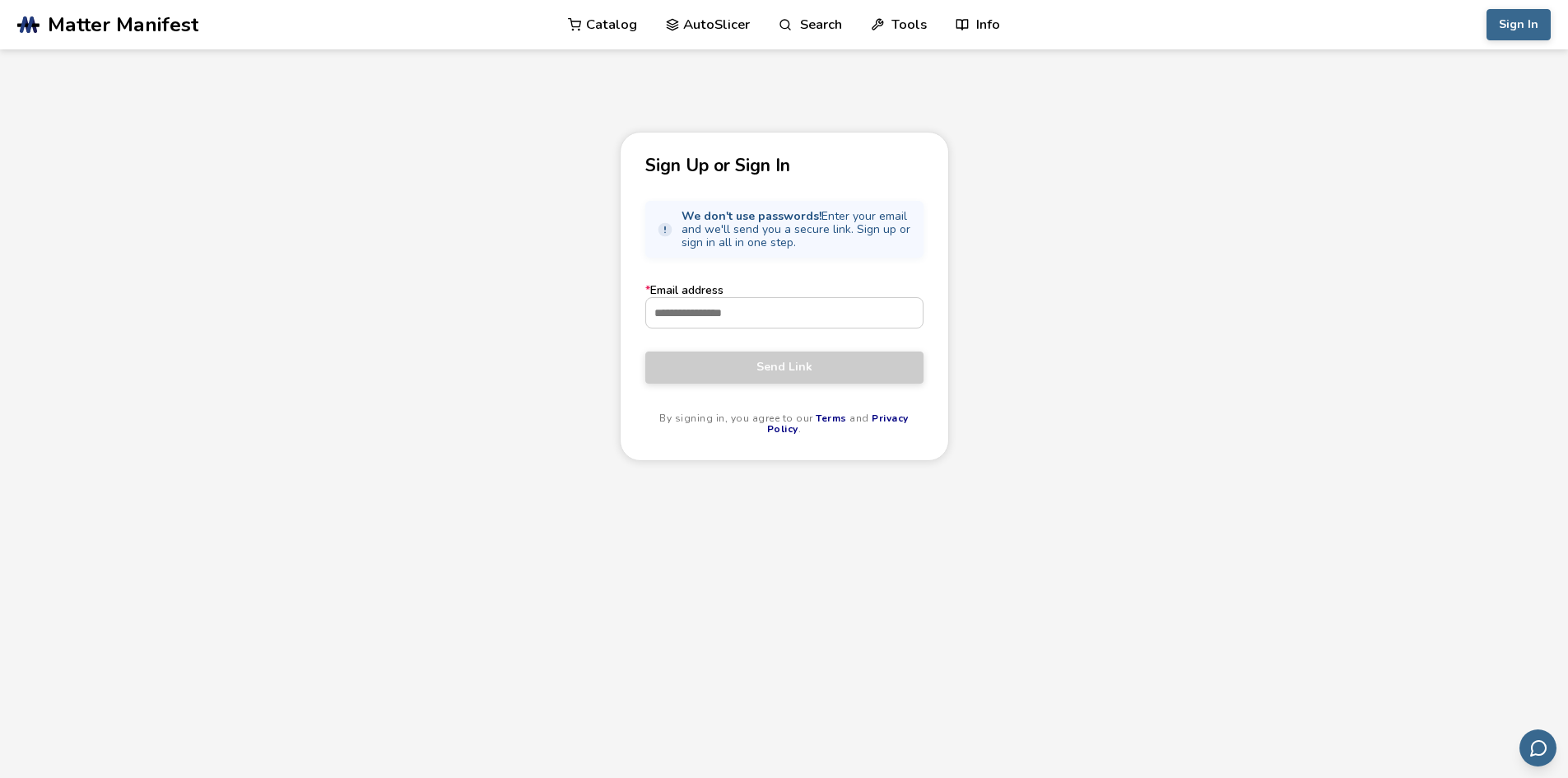
drag, startPoint x: 1037, startPoint y: 102, endPoint x: 925, endPoint y: 16, distance: 141.2
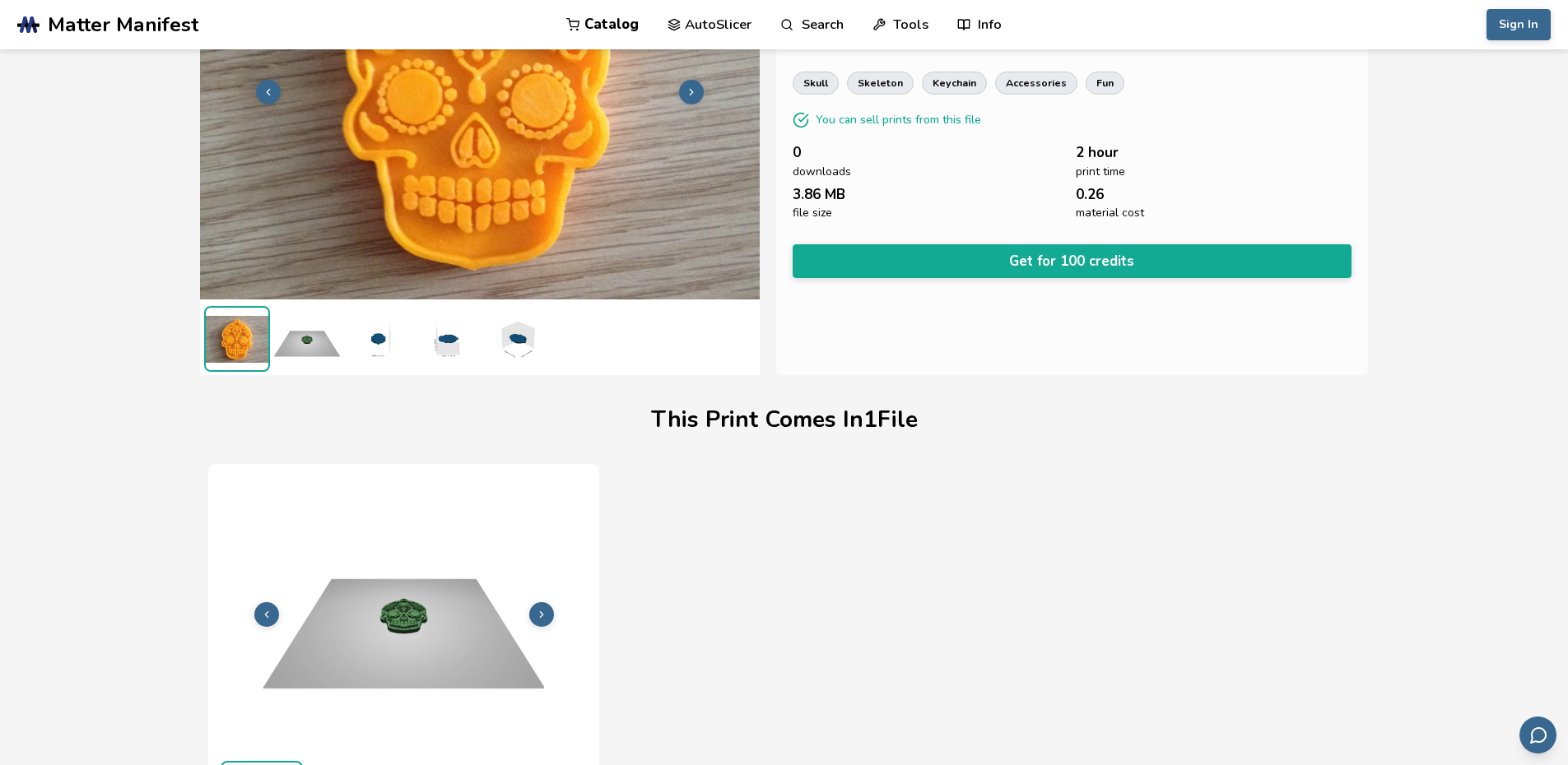
scroll to position [204, 0]
